Goal: Information Seeking & Learning: Learn about a topic

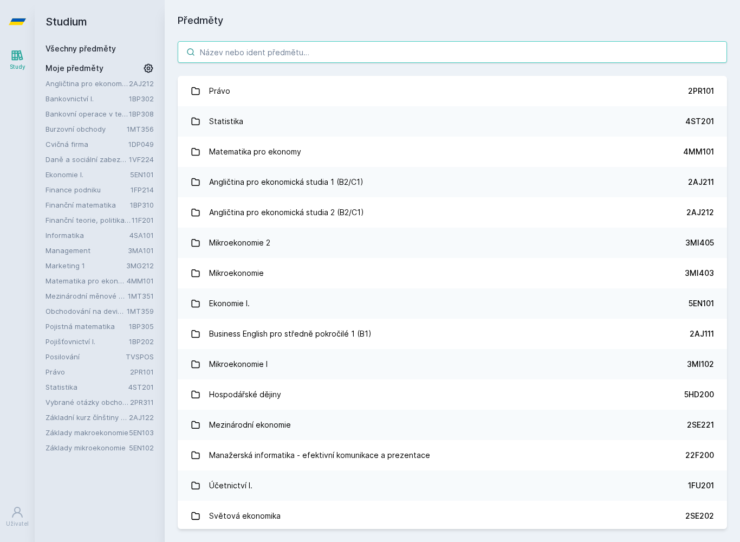
click at [509, 61] on input "search" at bounding box center [453, 52] width 550 height 22
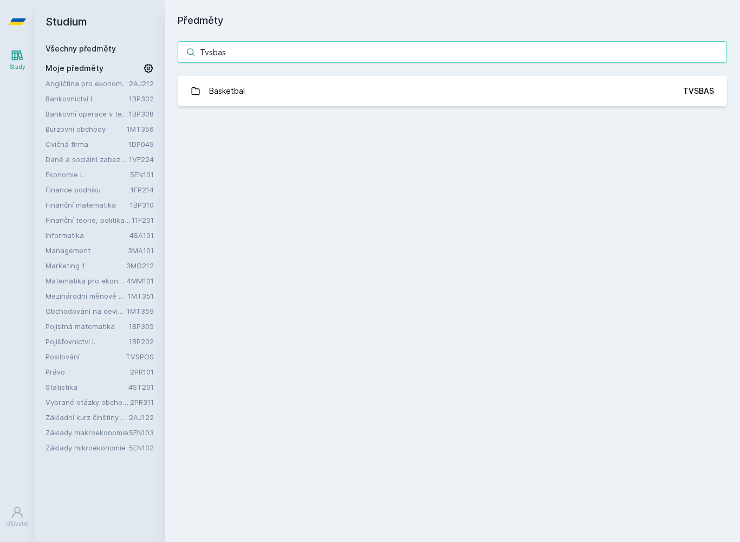
type input "Tvsbas"
click at [668, 81] on link "Basketbal TVSBAS" at bounding box center [453, 91] width 550 height 30
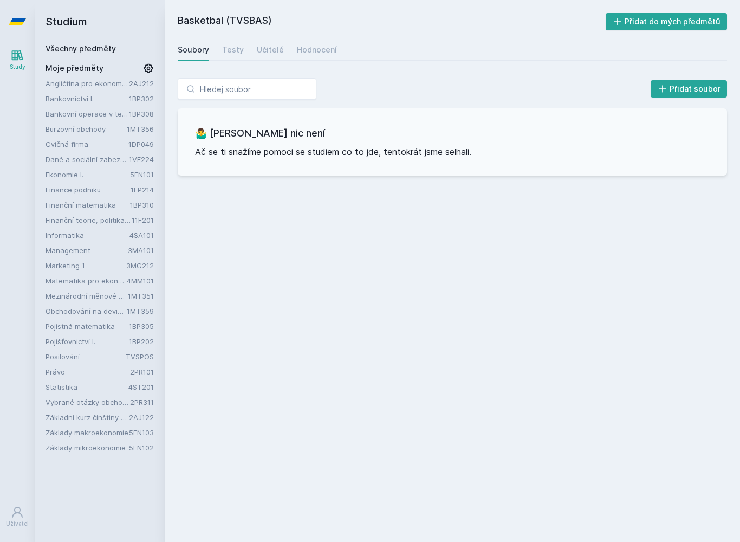
click at [315, 49] on div "Hodnocení" at bounding box center [317, 49] width 40 height 11
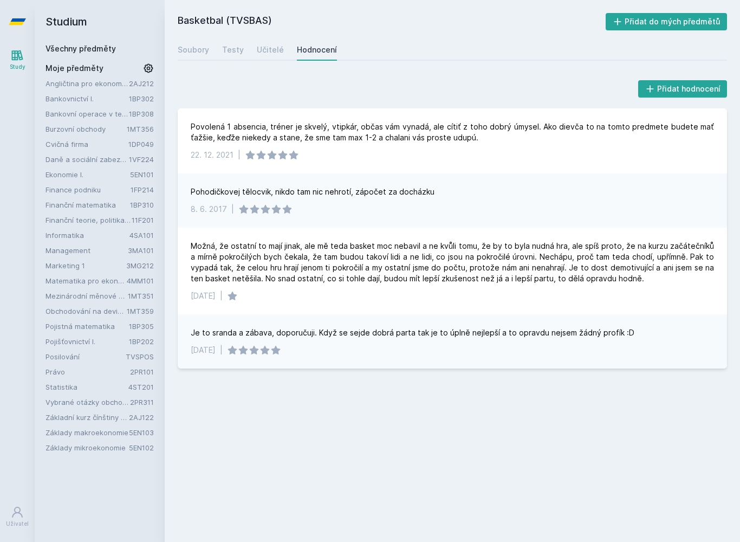
click at [261, 45] on div "Učitelé" at bounding box center [270, 49] width 27 height 11
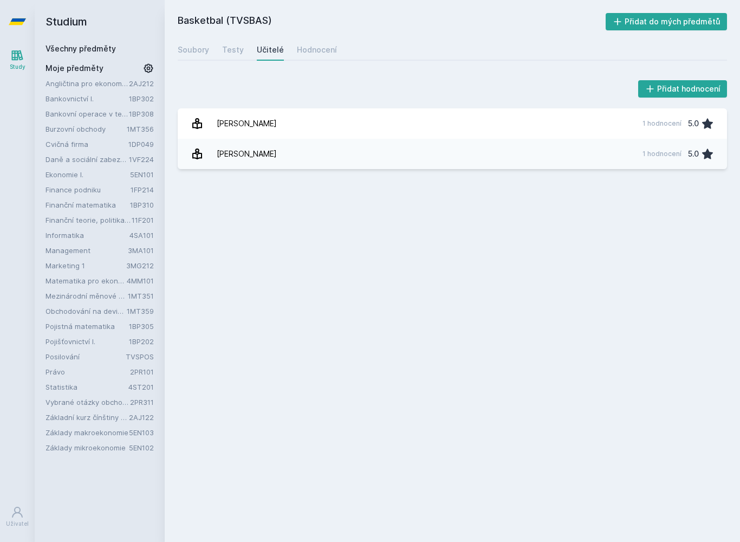
click at [230, 57] on link "Testy" at bounding box center [233, 50] width 22 height 22
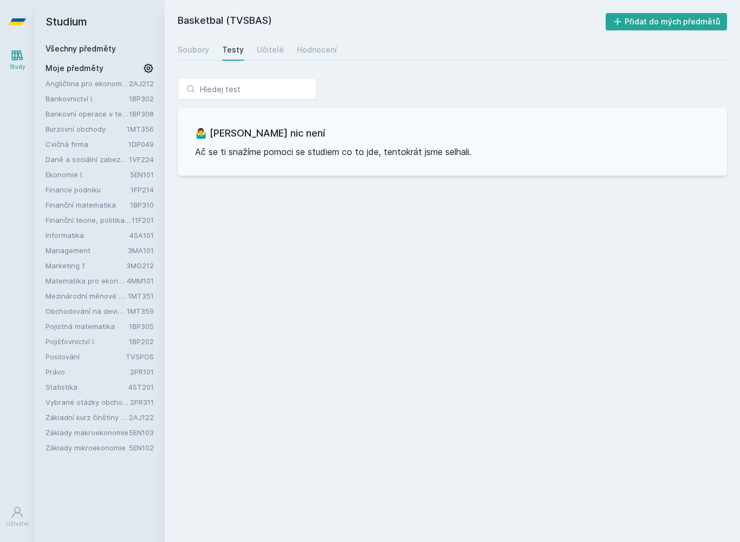
click at [297, 48] on div "Hodnocení" at bounding box center [317, 49] width 40 height 11
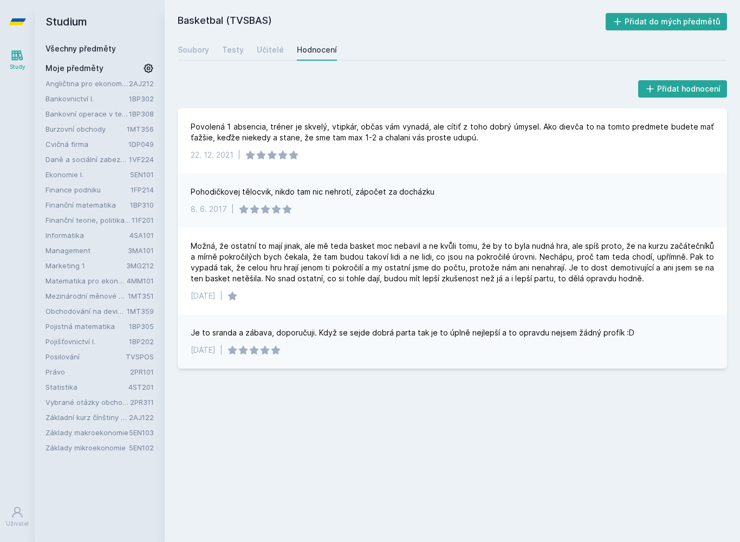
click at [21, 23] on icon at bounding box center [17, 21] width 17 height 7
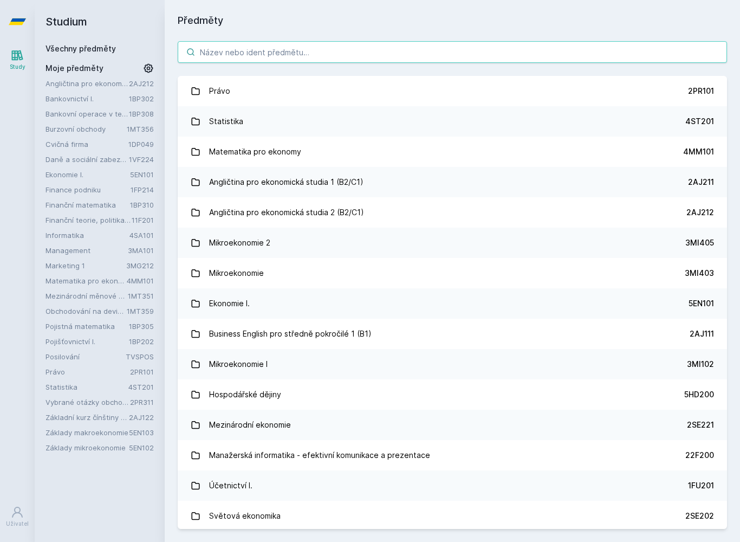
click at [232, 50] on input "search" at bounding box center [453, 52] width 550 height 22
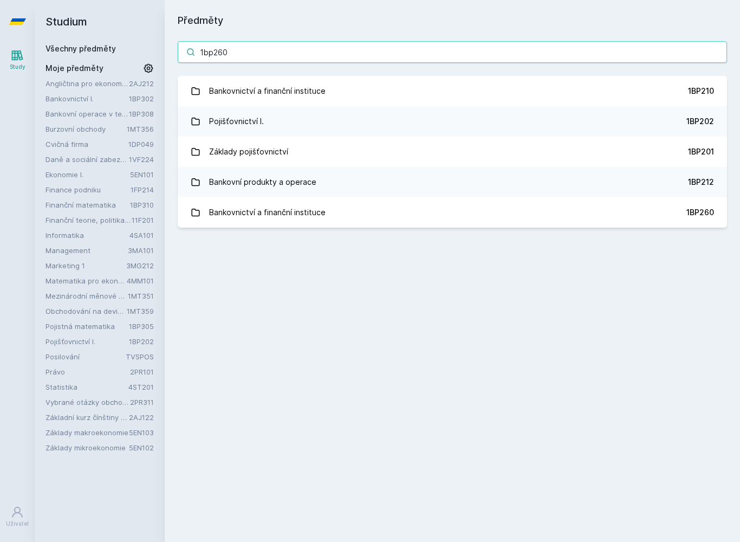
type input "1bp260"
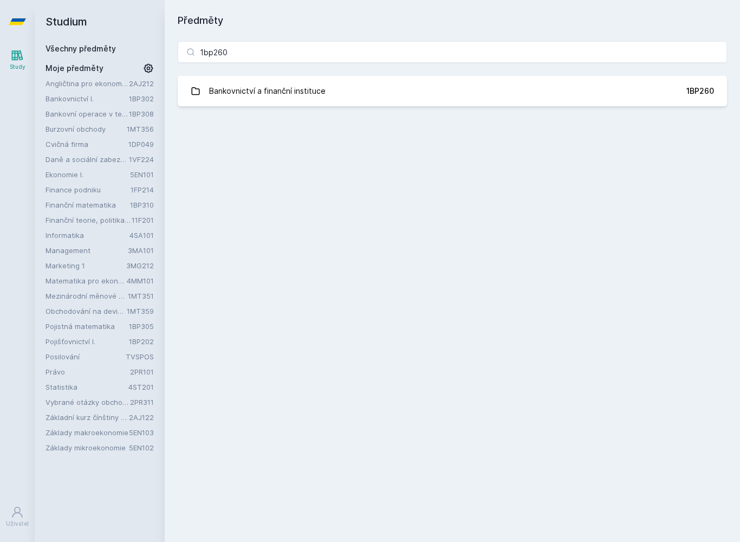
click at [228, 80] on link "Bankovnictví a finanční instituce 1BP260" at bounding box center [453, 91] width 550 height 30
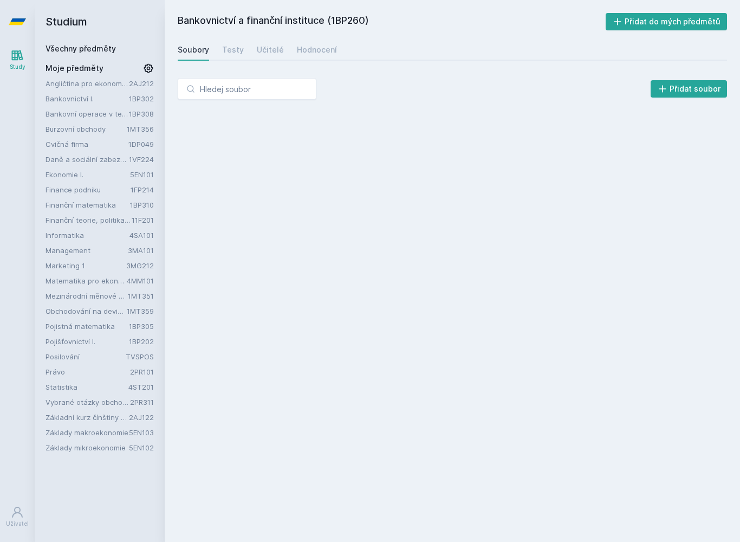
click at [300, 46] on div "Hodnocení" at bounding box center [317, 49] width 40 height 11
